Goal: Transaction & Acquisition: Register for event/course

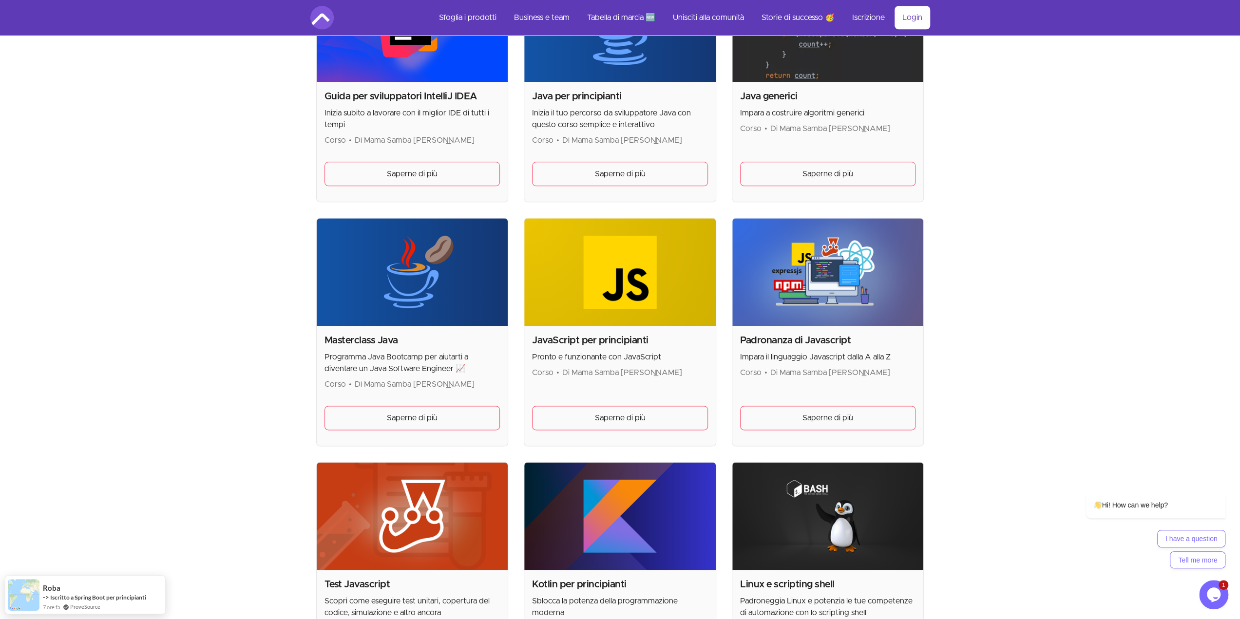
scroll to position [878, 0]
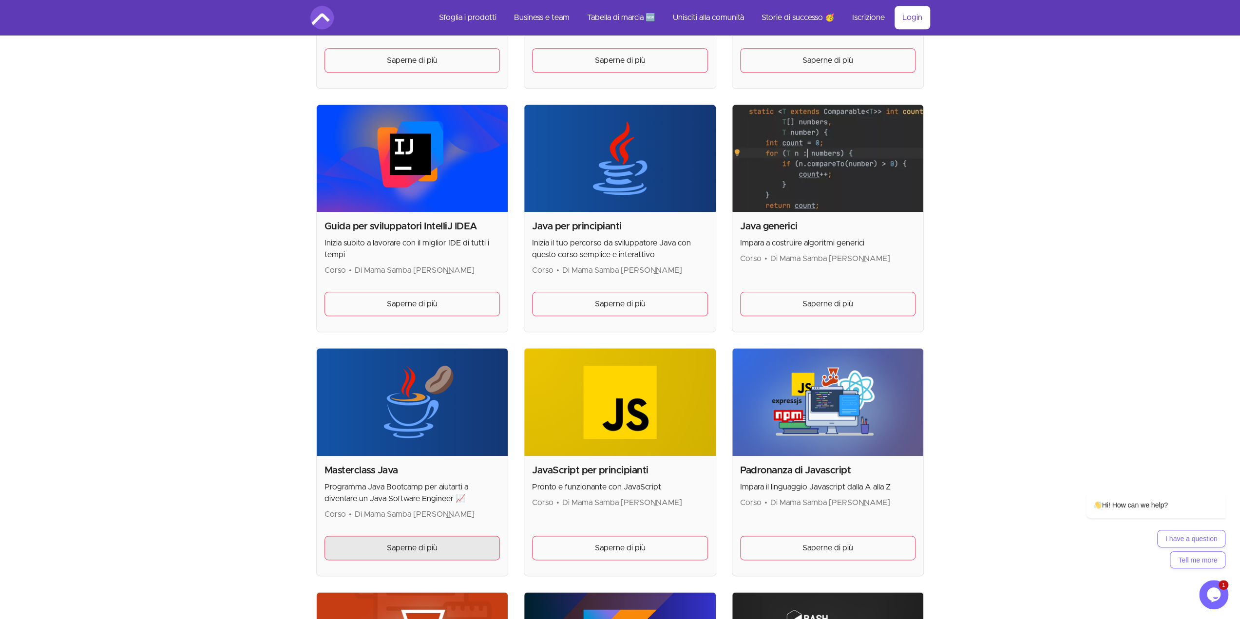
click at [459, 540] on link "Saperne di più" at bounding box center [412, 548] width 176 height 24
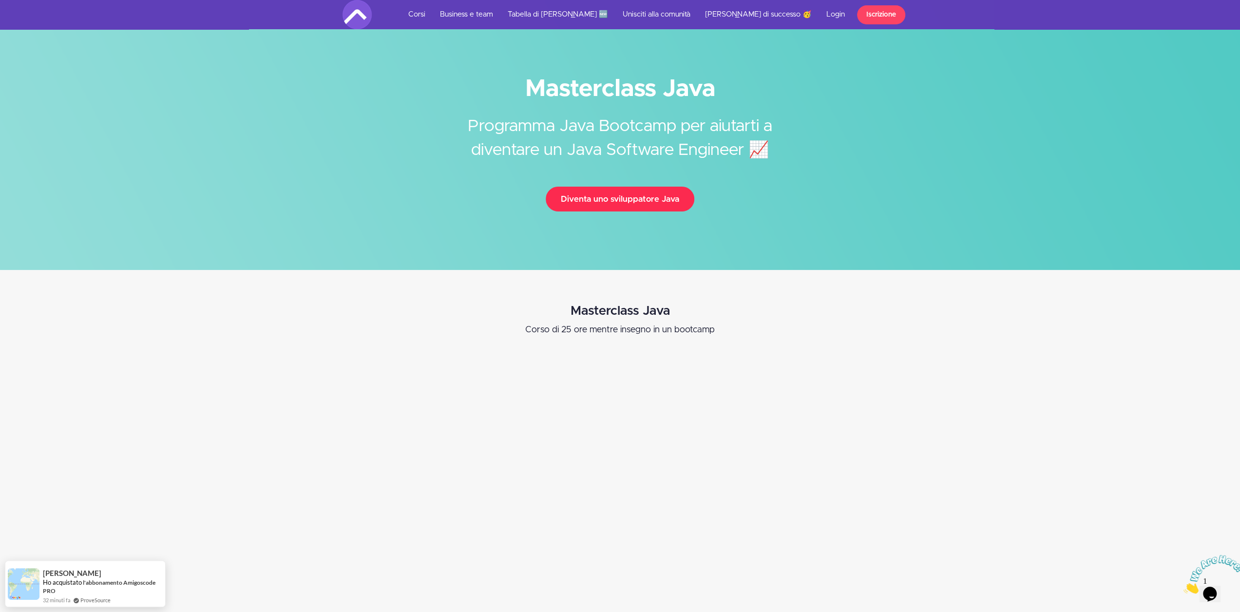
click at [618, 200] on font "Diventa uno sviluppatore Java" at bounding box center [620, 199] width 118 height 8
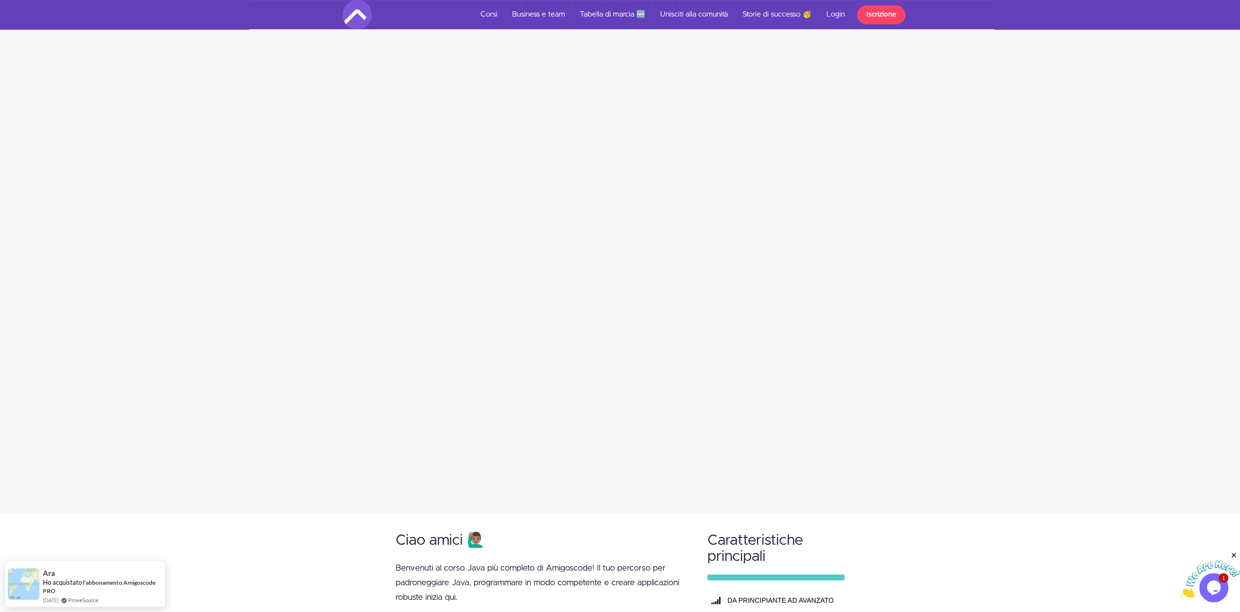
scroll to position [195, 0]
